Goal: Task Accomplishment & Management: Use online tool/utility

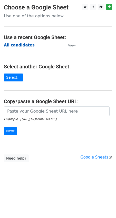
click at [22, 45] on strong "All candidates" at bounding box center [19, 45] width 31 height 5
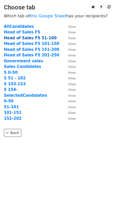
click at [22, 38] on strong "Head of Sales F5 51-100" at bounding box center [30, 38] width 53 height 5
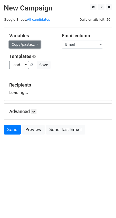
click at [33, 43] on link "Copy/paste..." at bounding box center [24, 45] width 31 height 8
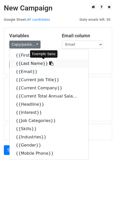
click at [34, 64] on link "{{Last Name}}" at bounding box center [48, 64] width 79 height 8
